Goal: Book appointment/travel/reservation

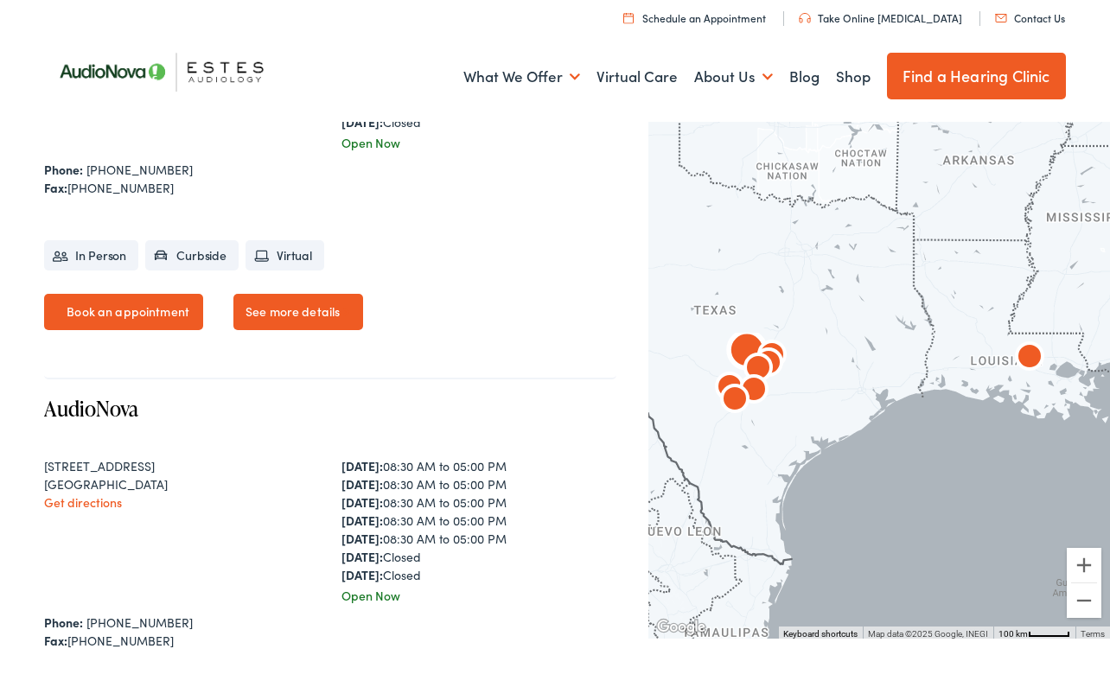
scroll to position [3347, 0]
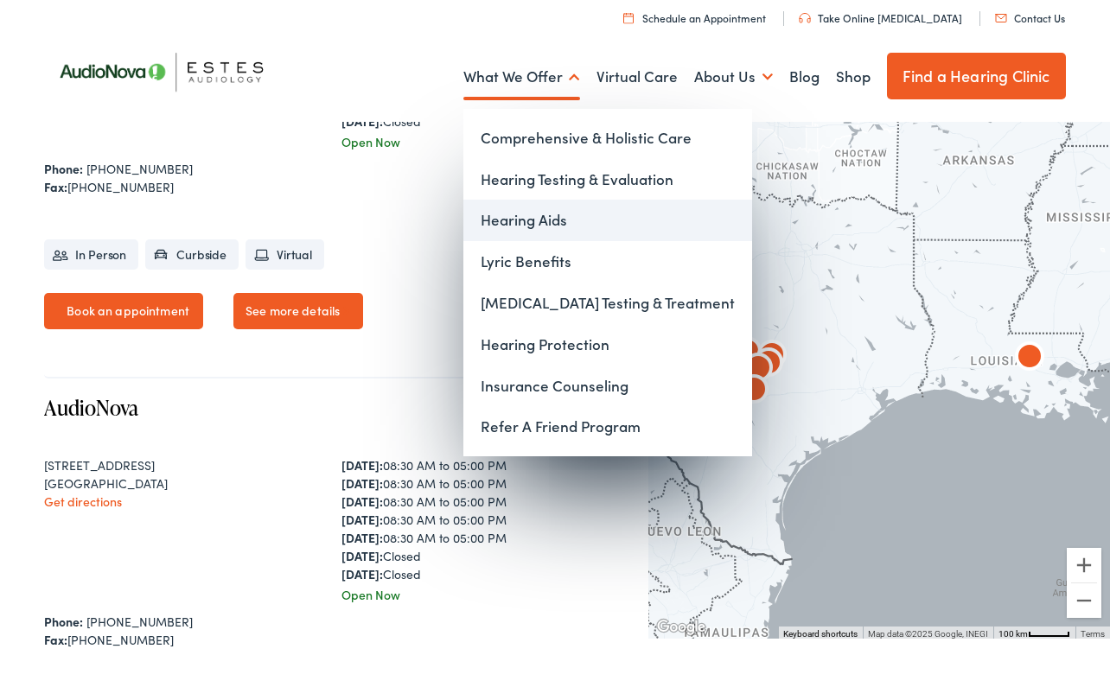
click at [562, 221] on link "Hearing Aids" at bounding box center [607, 220] width 289 height 41
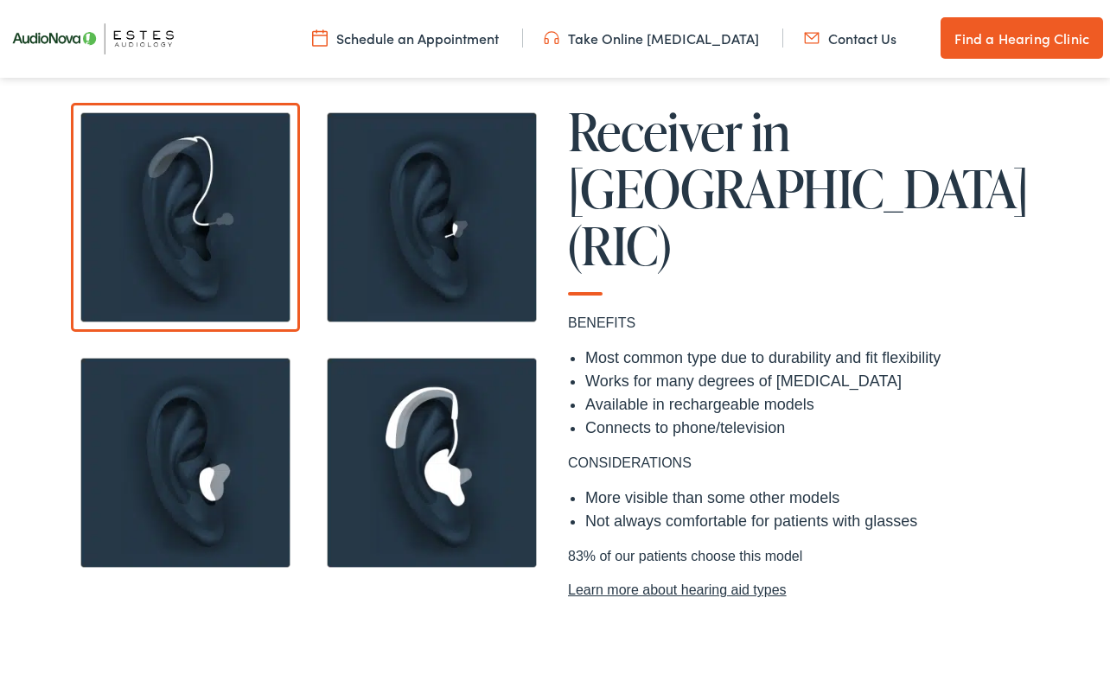
scroll to position [1399, 0]
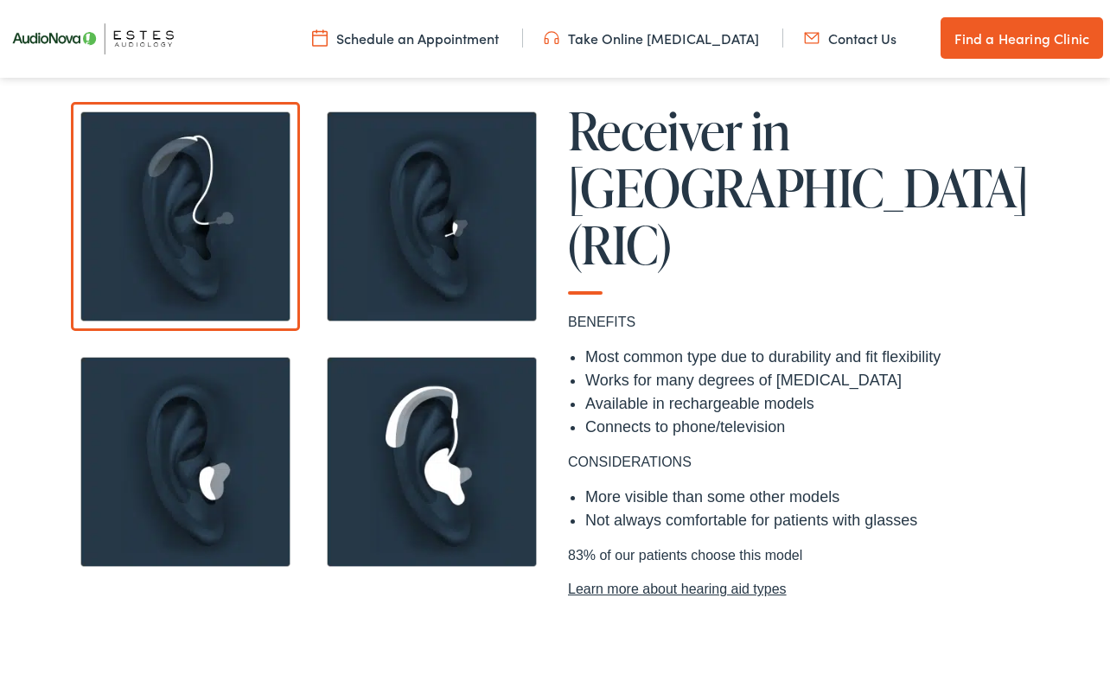
click at [493, 242] on img at bounding box center [431, 216] width 229 height 229
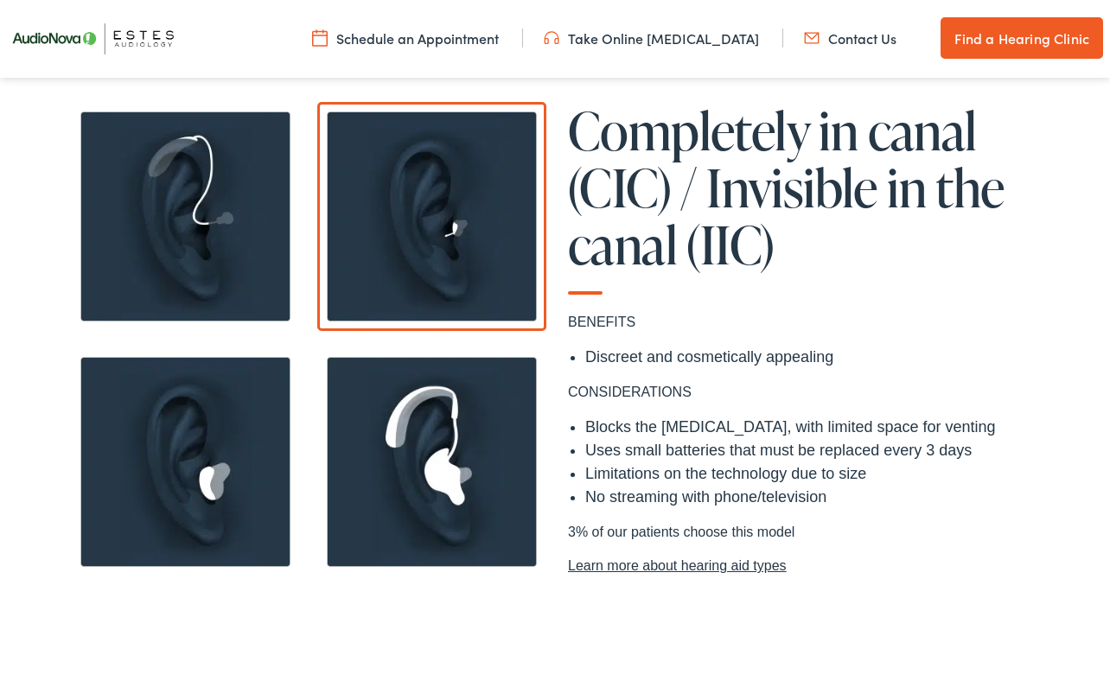
click at [239, 447] on img at bounding box center [185, 461] width 229 height 229
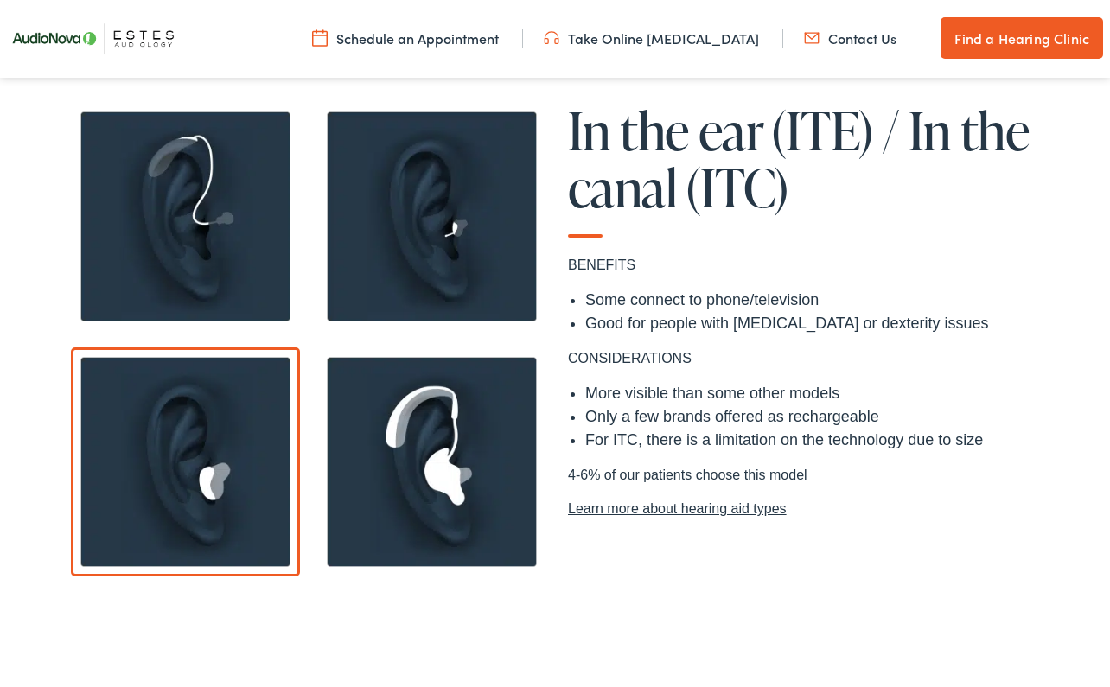
click at [479, 524] on img at bounding box center [431, 461] width 229 height 229
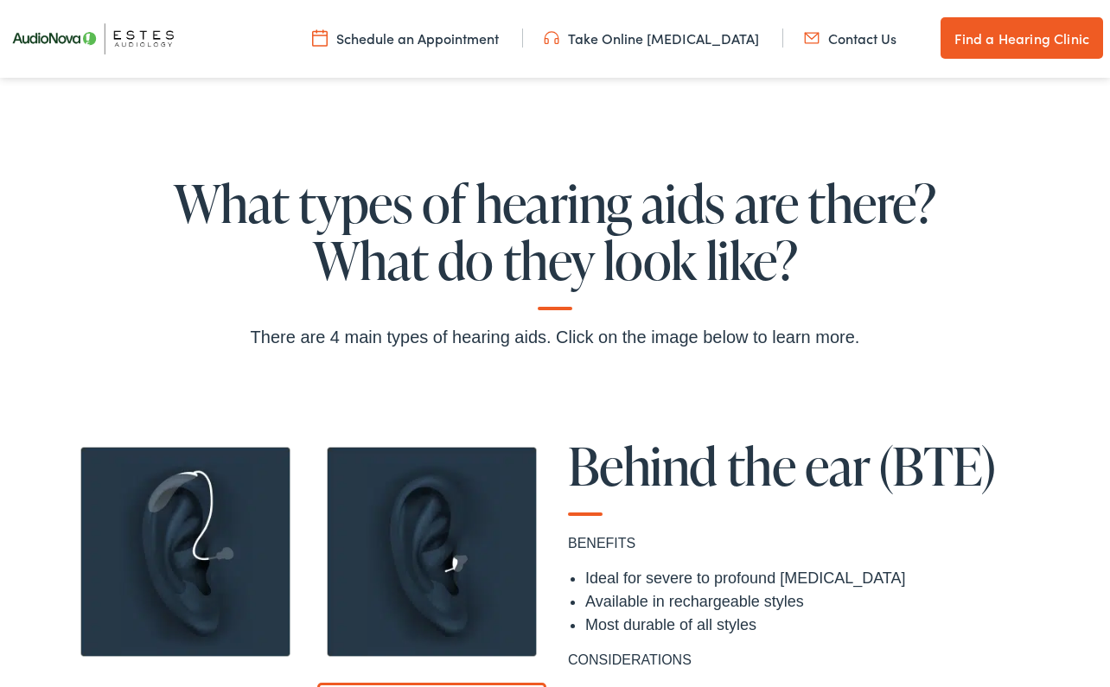
scroll to position [1109, 0]
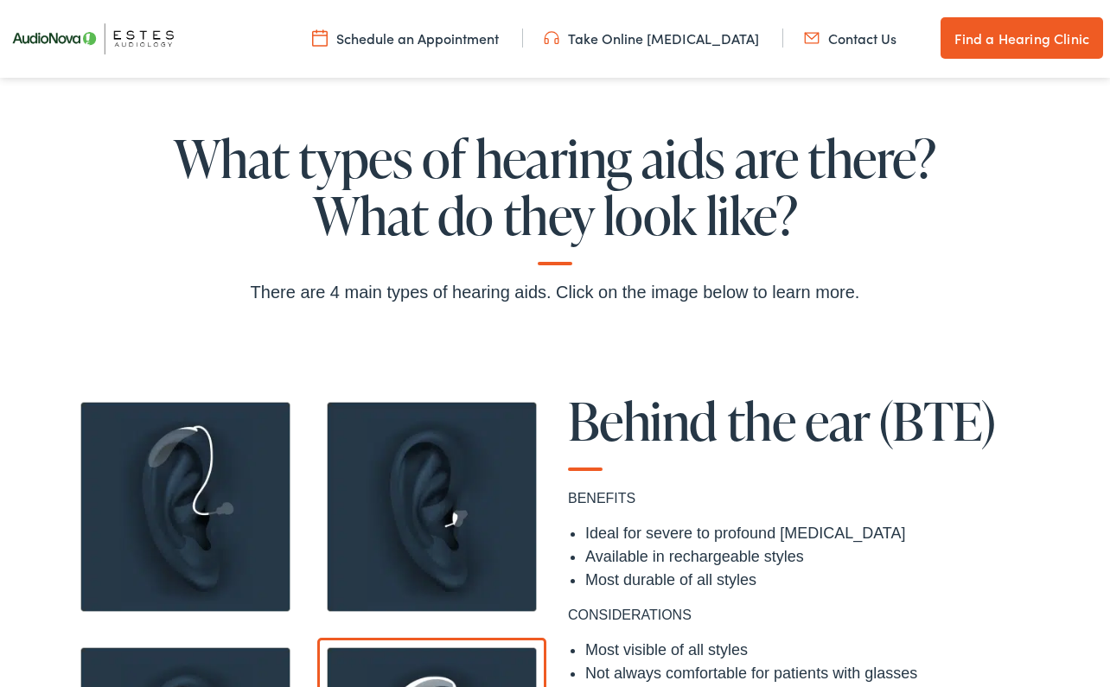
click at [274, 472] on img at bounding box center [185, 506] width 229 height 229
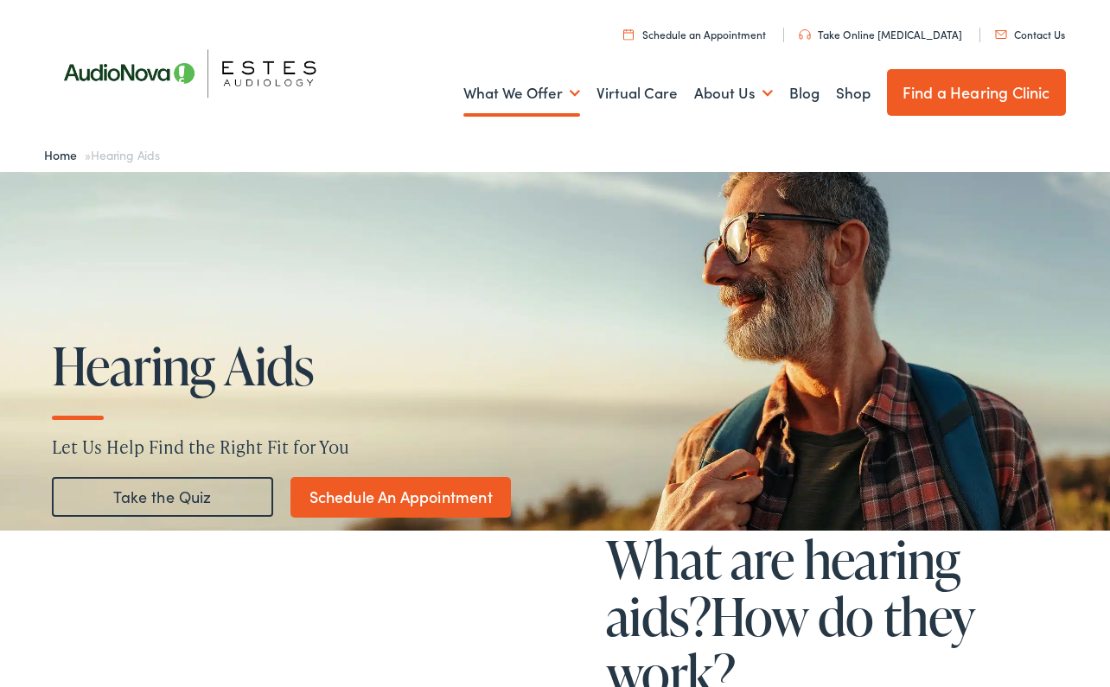
scroll to position [0, 0]
click at [375, 506] on link "Schedule An Appointment" at bounding box center [400, 497] width 220 height 41
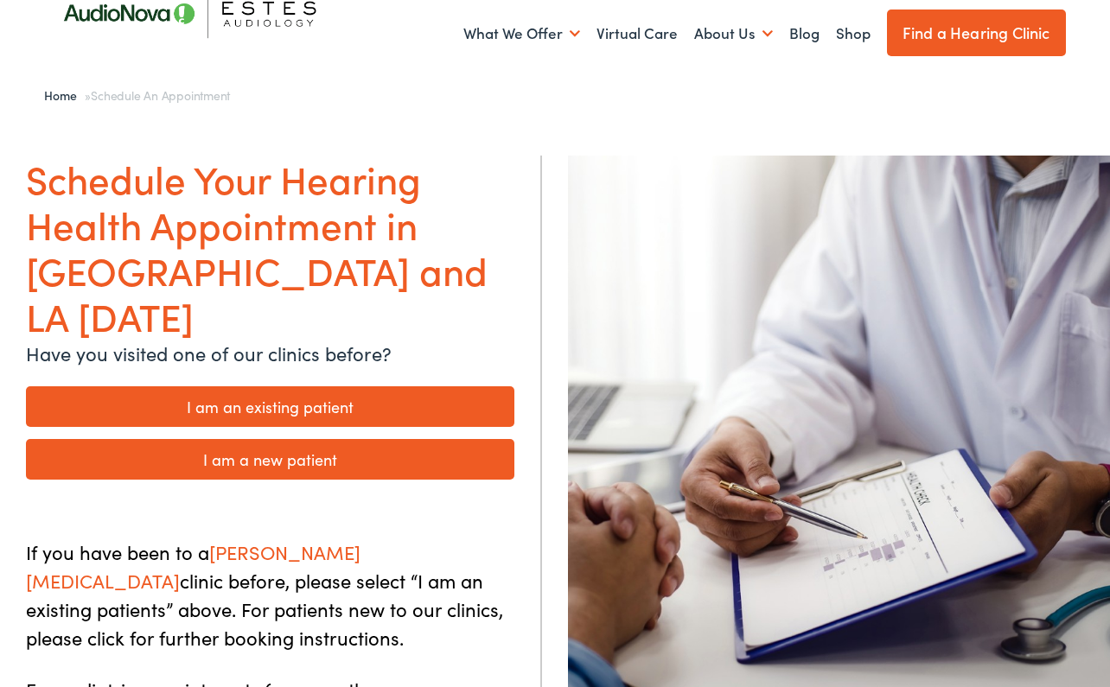
scroll to position [92, 0]
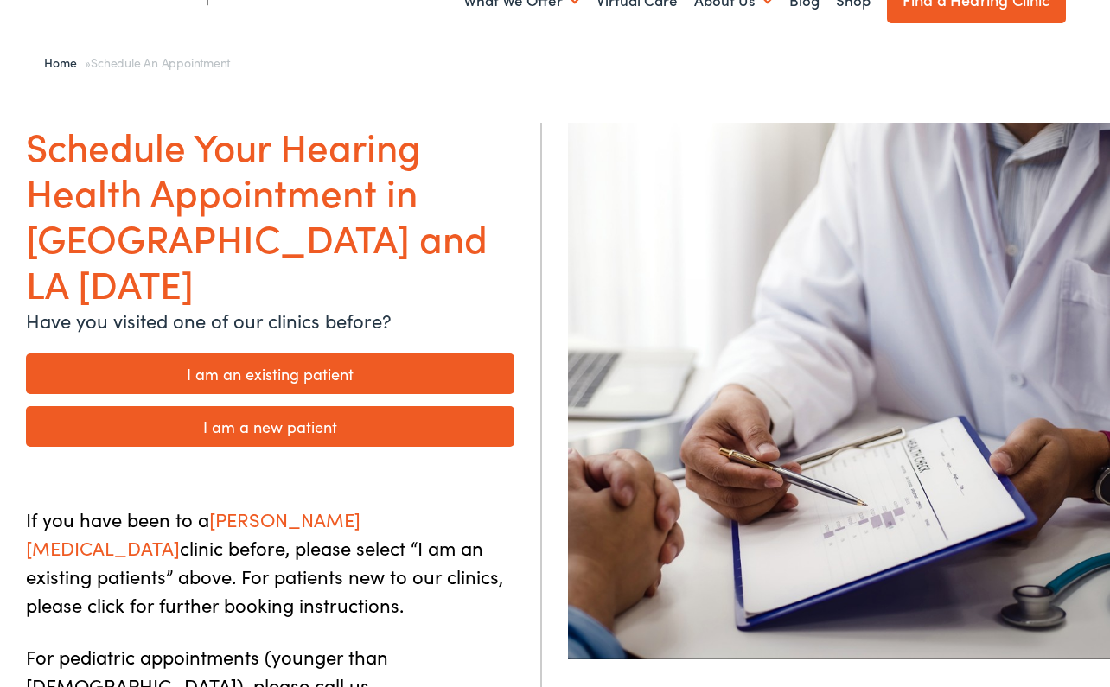
click at [380, 406] on link "I am a new patient" at bounding box center [270, 426] width 488 height 41
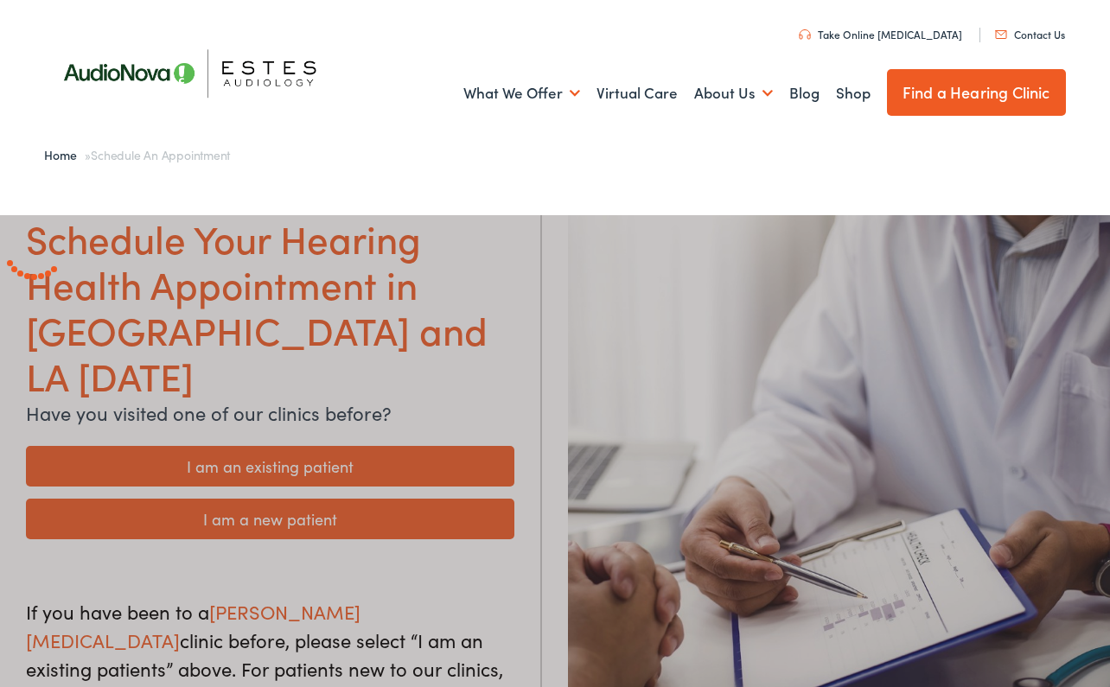
scroll to position [0, 0]
